Goal: Task Accomplishment & Management: Complete application form

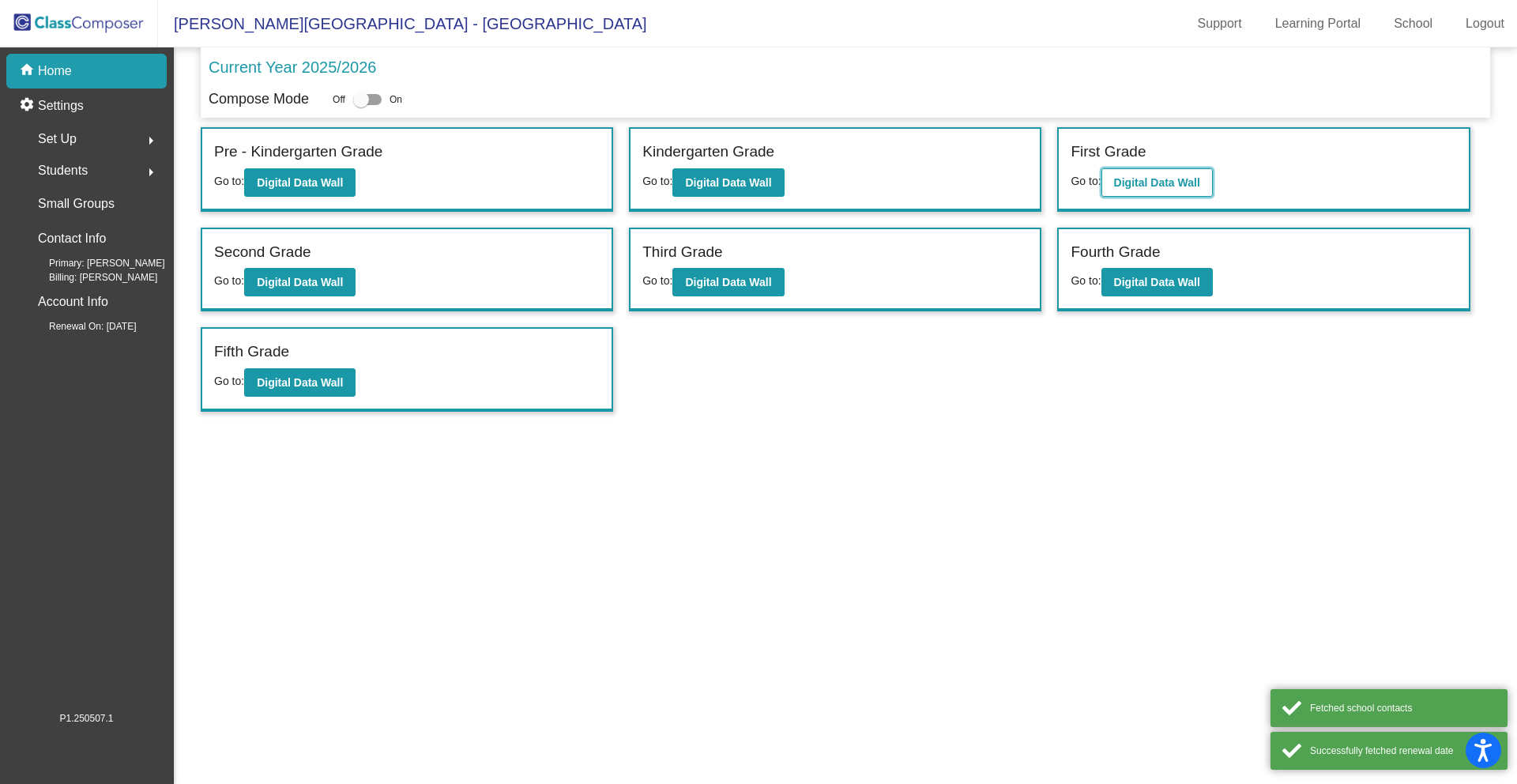
click at [1149, 189] on button "Digital Data Wall" at bounding box center [1157, 183] width 111 height 29
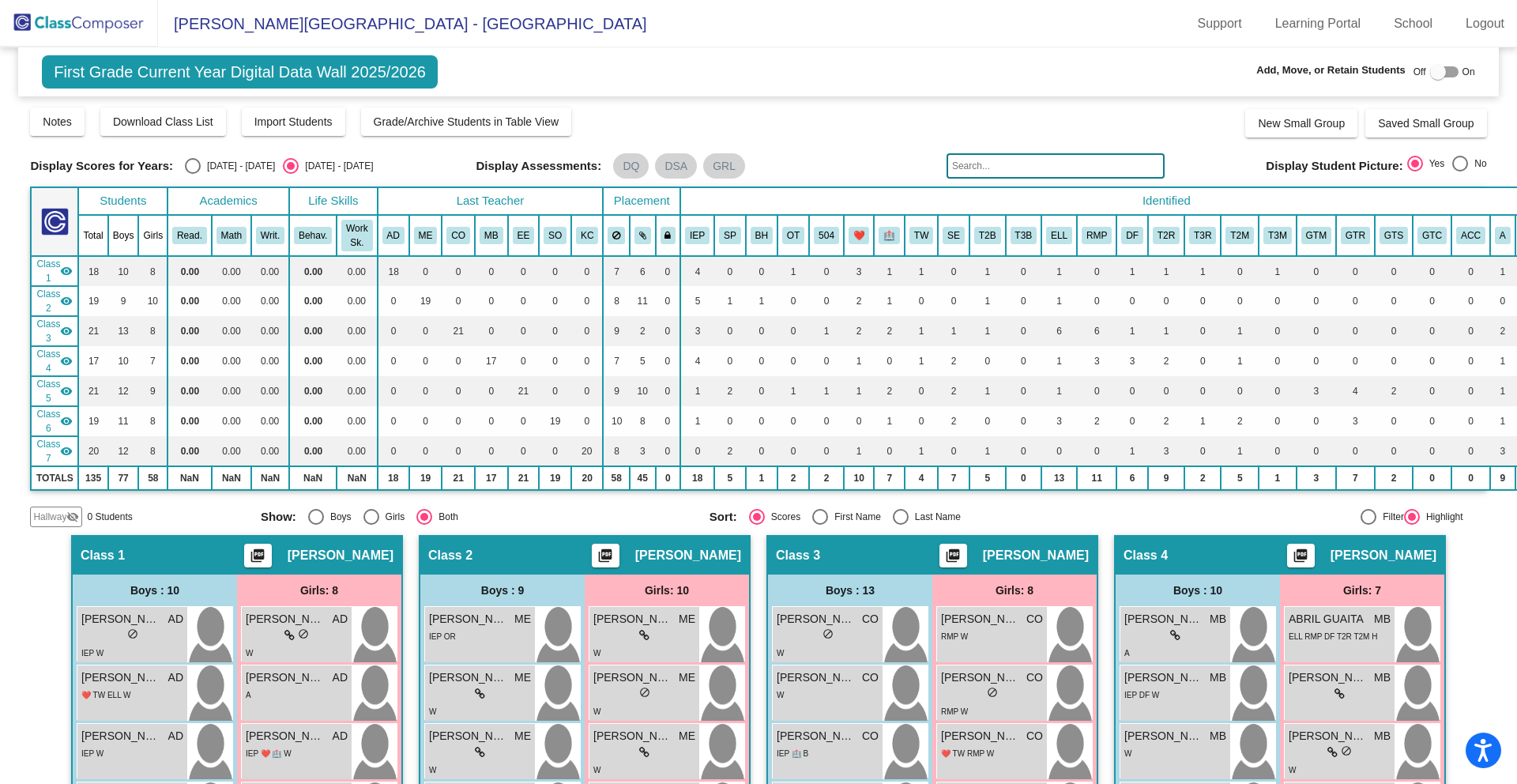
click at [1431, 70] on div at bounding box center [1438, 72] width 16 height 16
checkbox input "true"
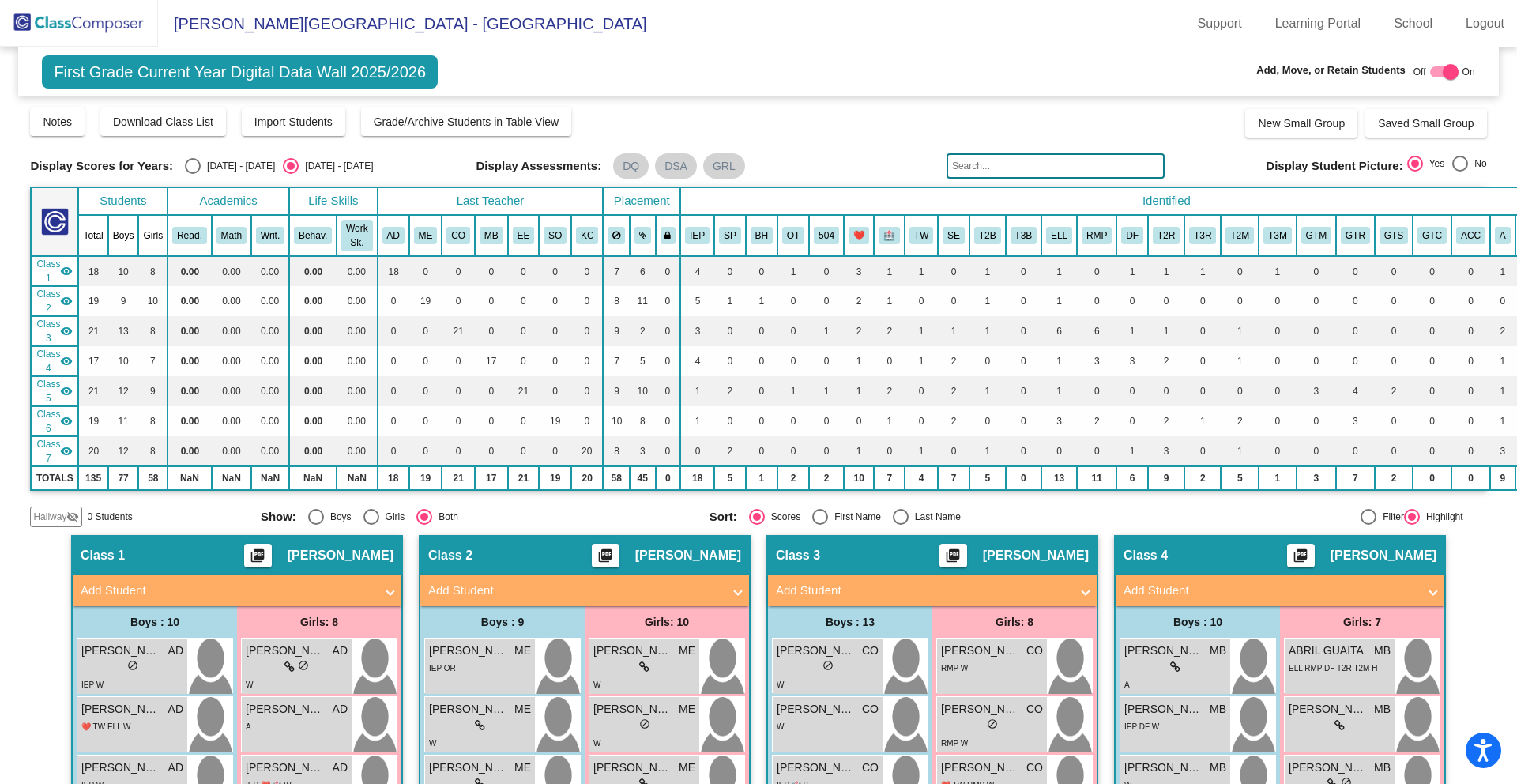
click at [55, 522] on span "Hallway" at bounding box center [50, 517] width 34 height 14
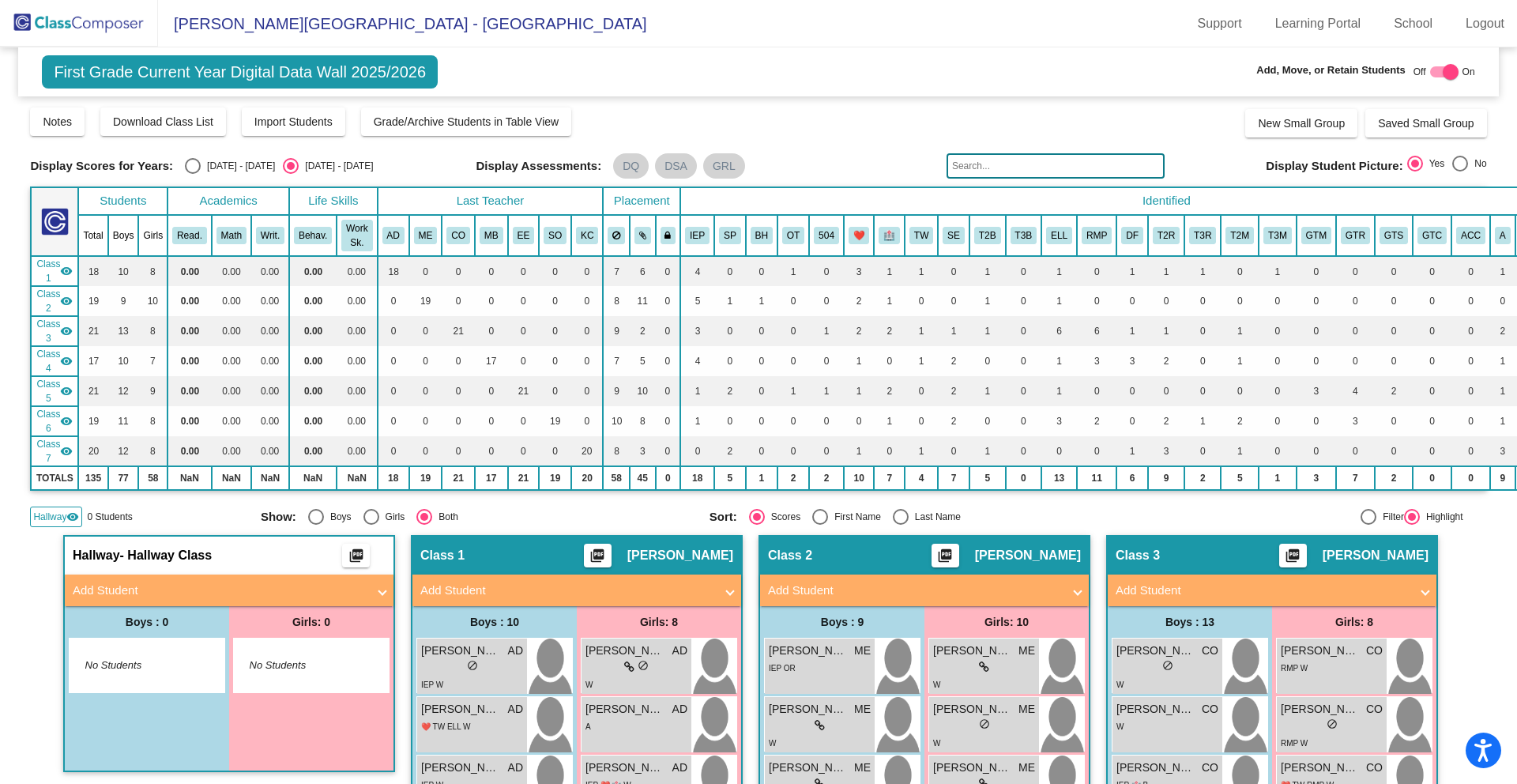
click at [160, 590] on mat-panel-title "Add Student" at bounding box center [220, 591] width 294 height 18
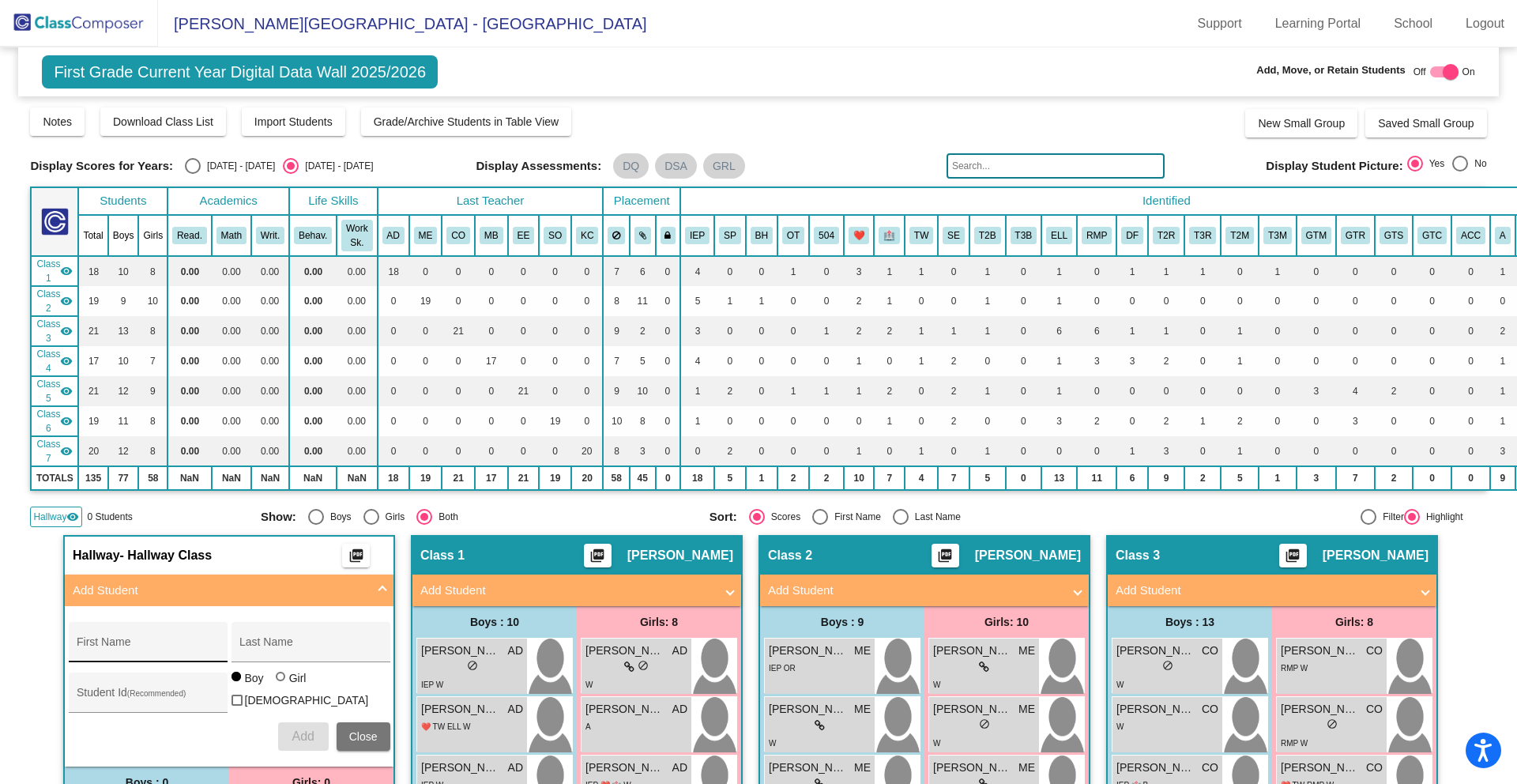
click at [95, 645] on input "First Name" at bounding box center [148, 648] width 142 height 13
type input "Aarna"
type input "Subramanya"
click at [101, 687] on div "Student Id (Recommended)" at bounding box center [148, 696] width 142 height 33
type input "987686571"
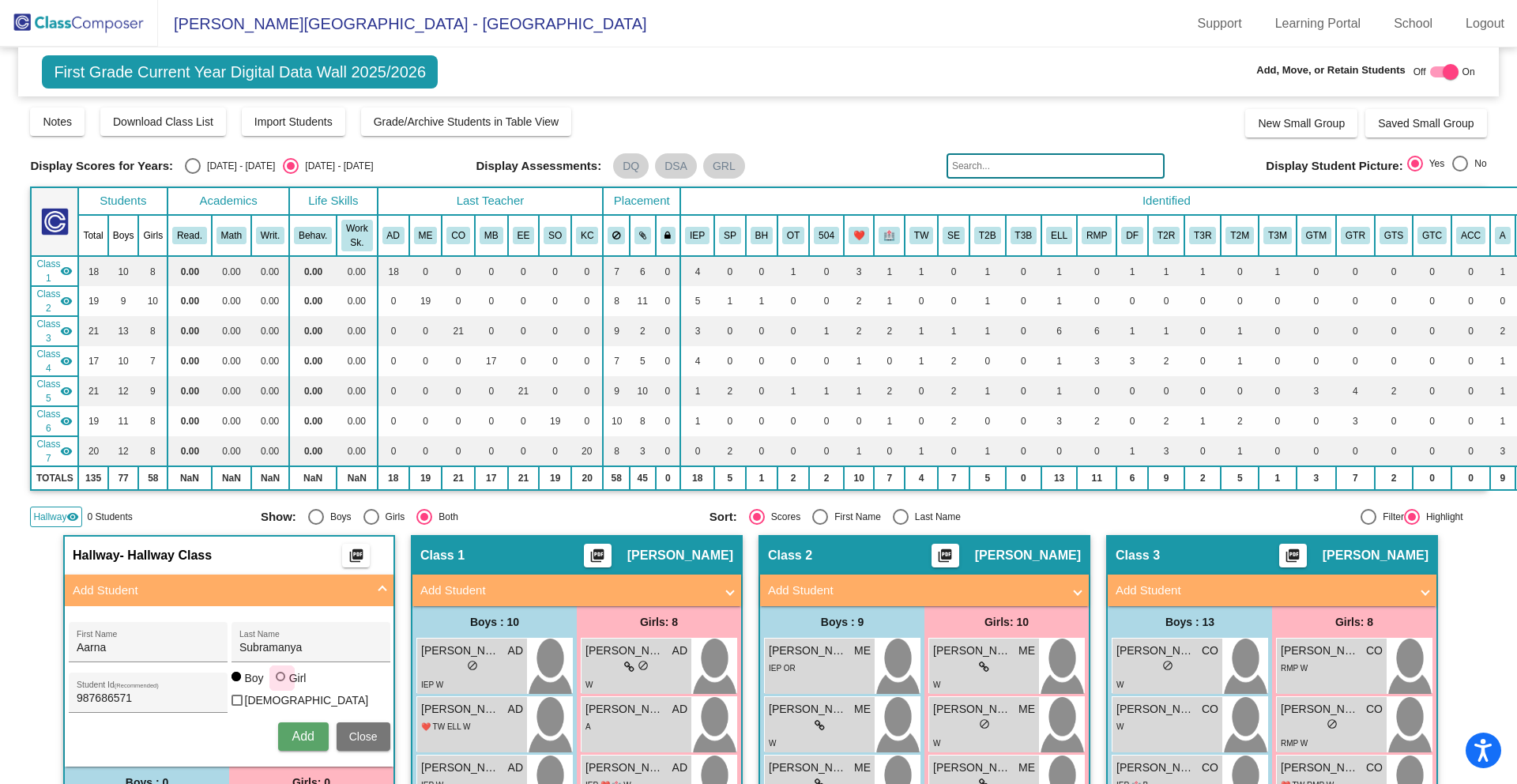
click at [276, 681] on div at bounding box center [281, 676] width 10 height 10
click at [281, 684] on input "Girl" at bounding box center [281, 684] width 1 height 1
radio input "true"
click at [313, 749] on div "Aarna First Name [PERSON_NAME] Last Name 987686571 Student Id (Recommended) Boy…" at bounding box center [229, 686] width 337 height 145
click at [307, 741] on button "Add" at bounding box center [303, 737] width 50 height 29
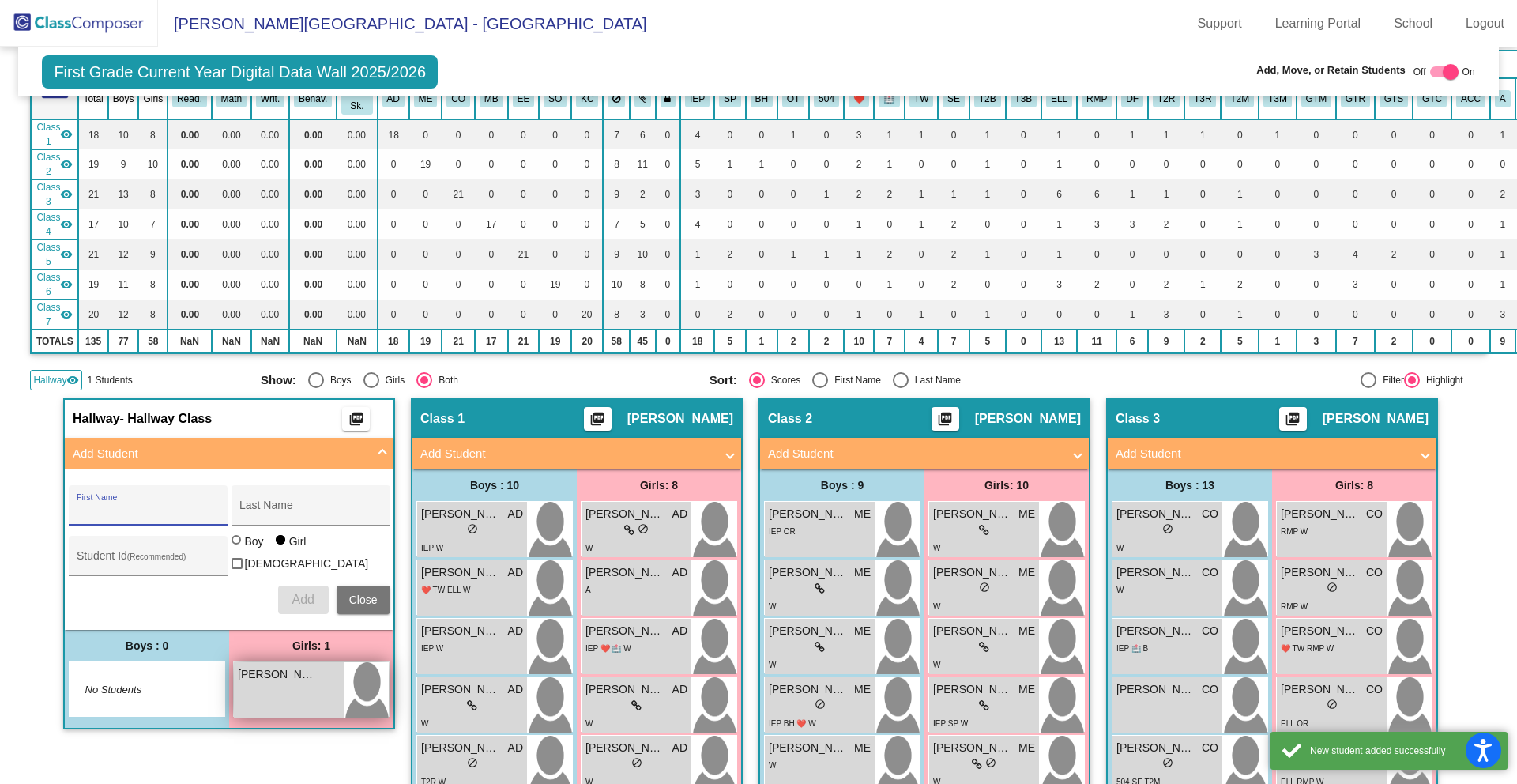
scroll to position [312, 0]
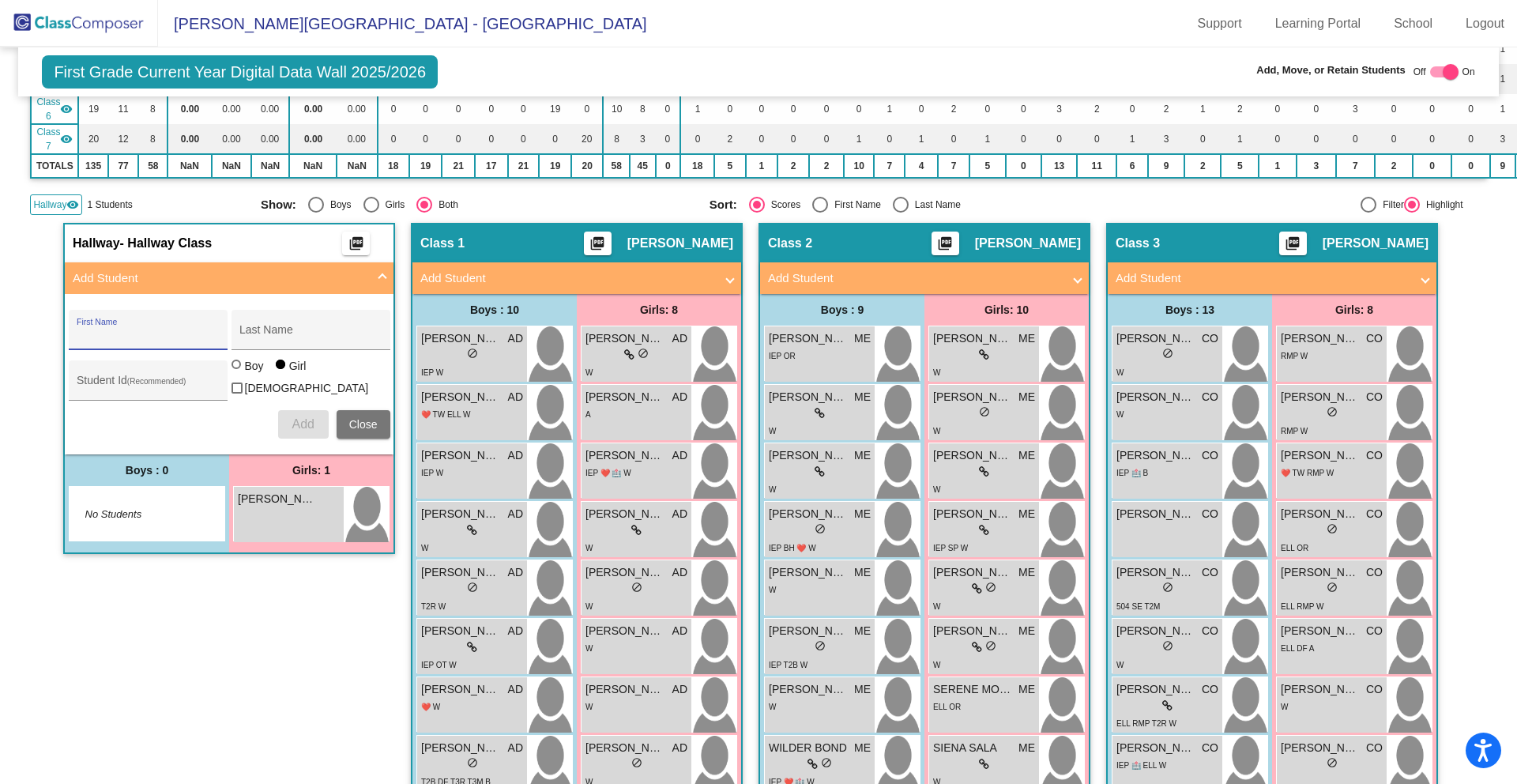
click at [273, 616] on div "Hallway - Hallway Class picture_as_pdf Add Student First Name Last Name Student…" at bounding box center [229, 667] width 332 height 888
